Goal: Complete application form

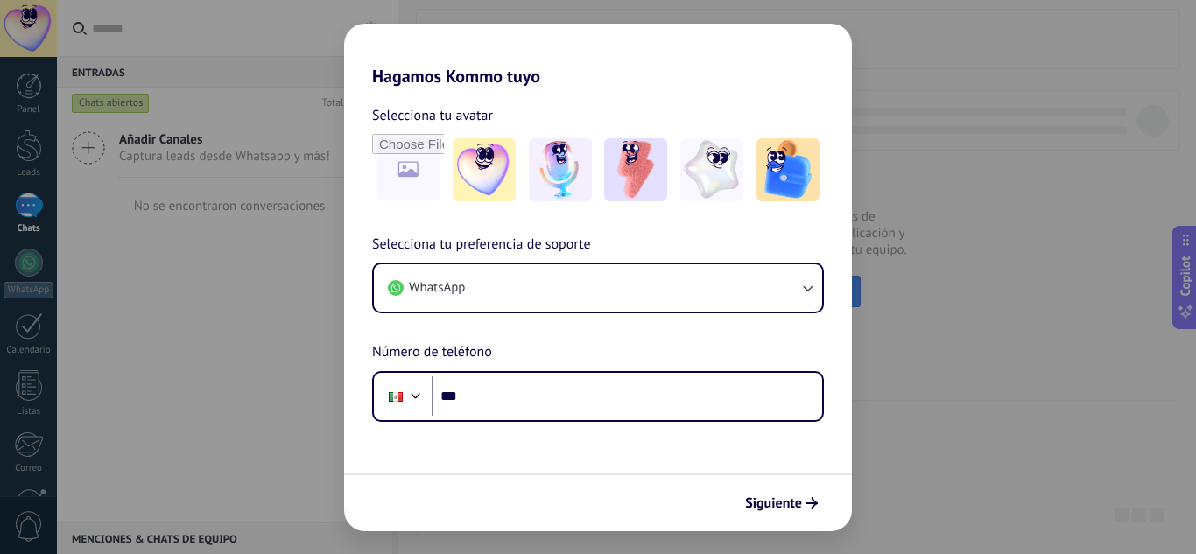
drag, startPoint x: 1039, startPoint y: 106, endPoint x: 882, endPoint y: 72, distance: 160.4
click at [1040, 104] on div "Hagamos Kommo tuyo Selecciona tu avatar Selecciona tu preferencia de soporte Wh…" at bounding box center [598, 277] width 1196 height 554
click at [138, 288] on div "Hagamos Kommo tuyo Selecciona tu avatar Selecciona tu preferencia de soporte Wh…" at bounding box center [598, 277] width 1196 height 554
drag, startPoint x: 16, startPoint y: 160, endPoint x: 4, endPoint y: 299, distance: 138.8
click at [4, 296] on div "Hagamos Kommo tuyo Selecciona tu avatar Selecciona tu preferencia de soporte Wh…" at bounding box center [598, 277] width 1196 height 554
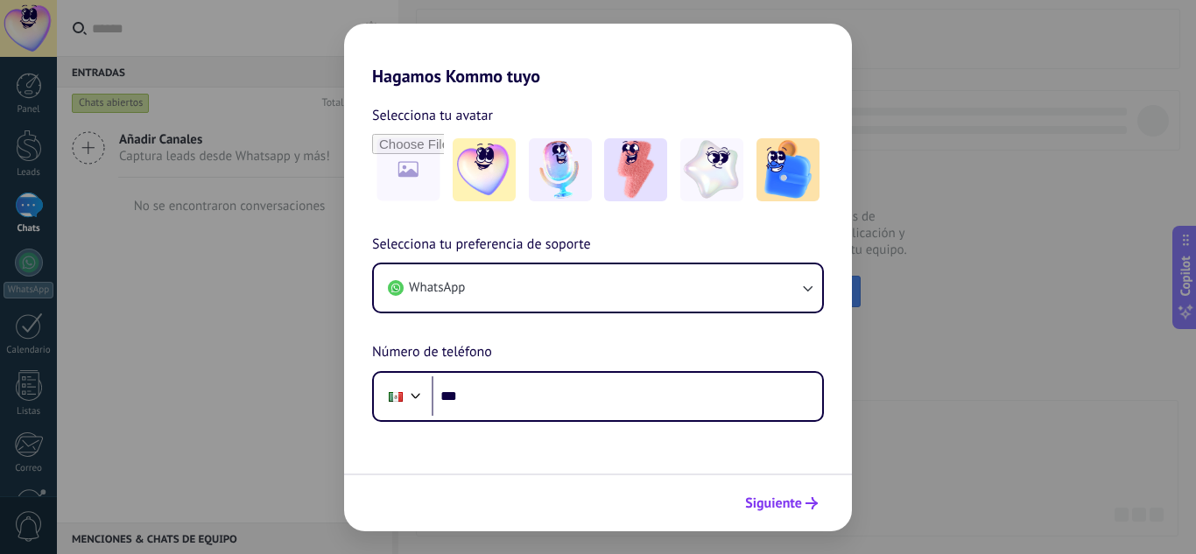
click at [783, 492] on button "Siguiente" at bounding box center [781, 504] width 88 height 30
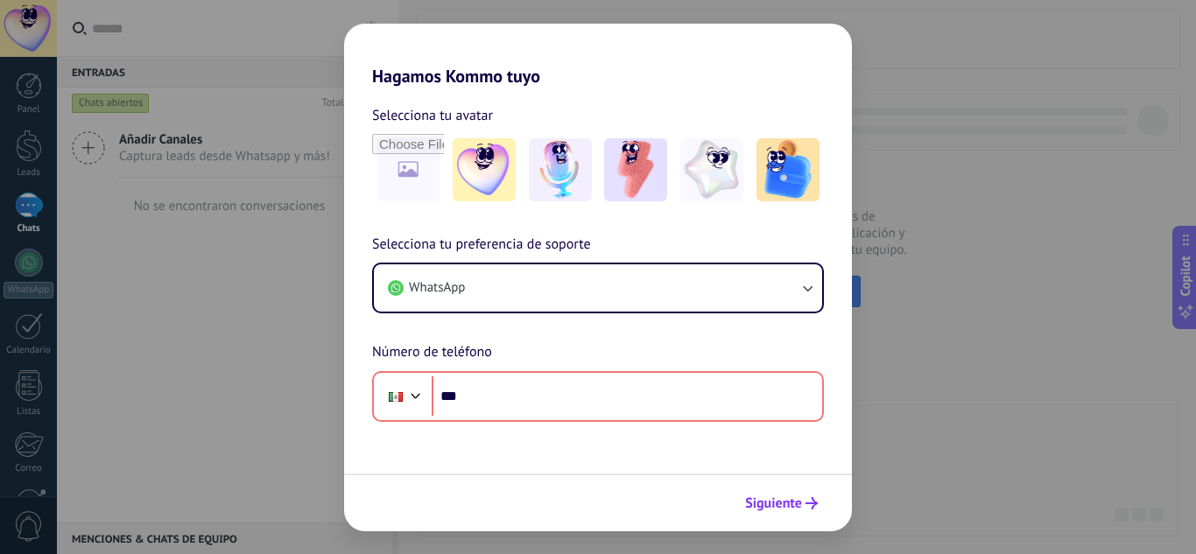
click at [793, 510] on span "Siguiente" at bounding box center [773, 503] width 57 height 12
click at [127, 329] on div "Hagamos Kommo tuyo Selecciona tu avatar Selecciona tu preferencia de soporte Wh…" at bounding box center [598, 277] width 1196 height 554
drag, startPoint x: 837, startPoint y: 353, endPoint x: 927, endPoint y: 278, distance: 116.3
click at [863, 336] on div "Hagamos Kommo tuyo Selecciona tu avatar Selecciona tu preferencia de soporte Wh…" at bounding box center [598, 277] width 1196 height 554
